Goal: Information Seeking & Learning: Learn about a topic

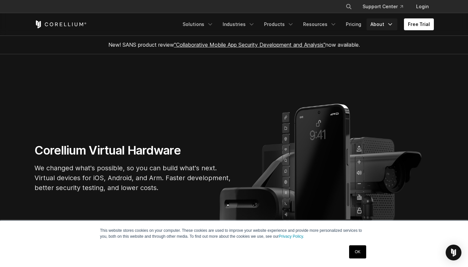
click at [378, 27] on link "About" at bounding box center [382, 24] width 31 height 12
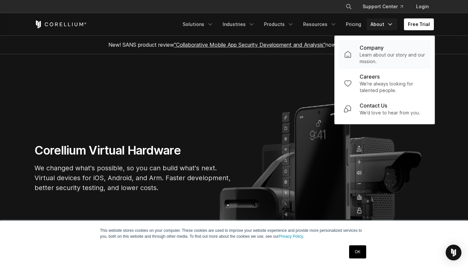
click at [386, 50] on div "Company" at bounding box center [393, 48] width 66 height 8
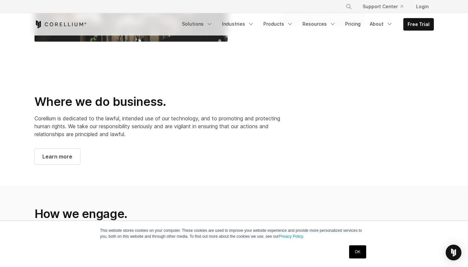
scroll to position [471, 0]
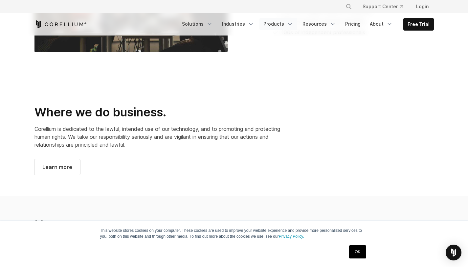
click at [274, 27] on link "Products" at bounding box center [278, 24] width 38 height 12
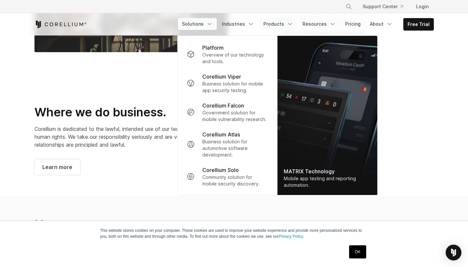
click at [205, 22] on link "Solutions" at bounding box center [197, 24] width 39 height 12
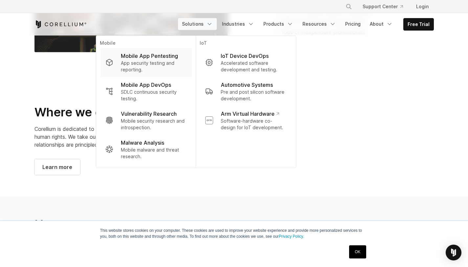
click at [132, 57] on p "Mobile App Pentesting" at bounding box center [149, 56] width 57 height 8
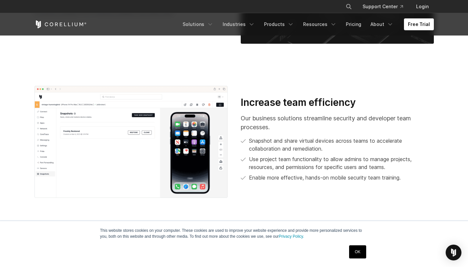
scroll to position [1142, 0]
